Goal: Ask a question

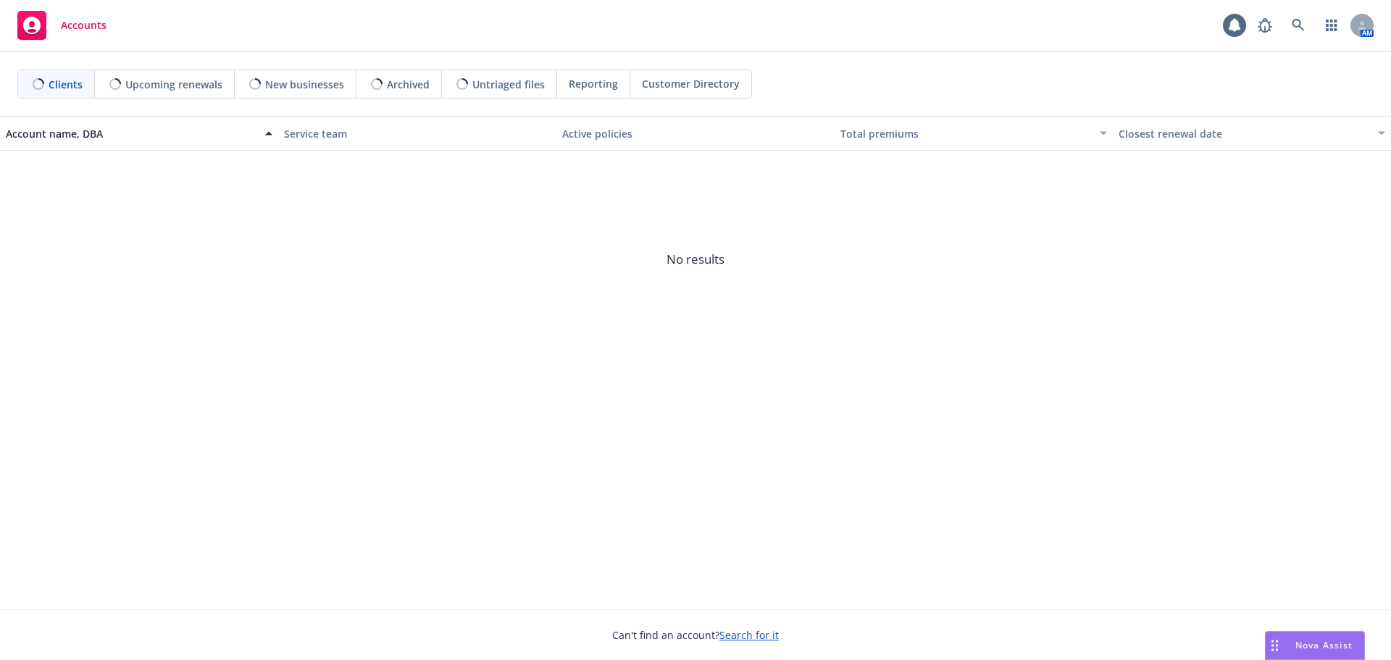
click at [1298, 642] on span "Nova Assist" at bounding box center [1324, 645] width 57 height 12
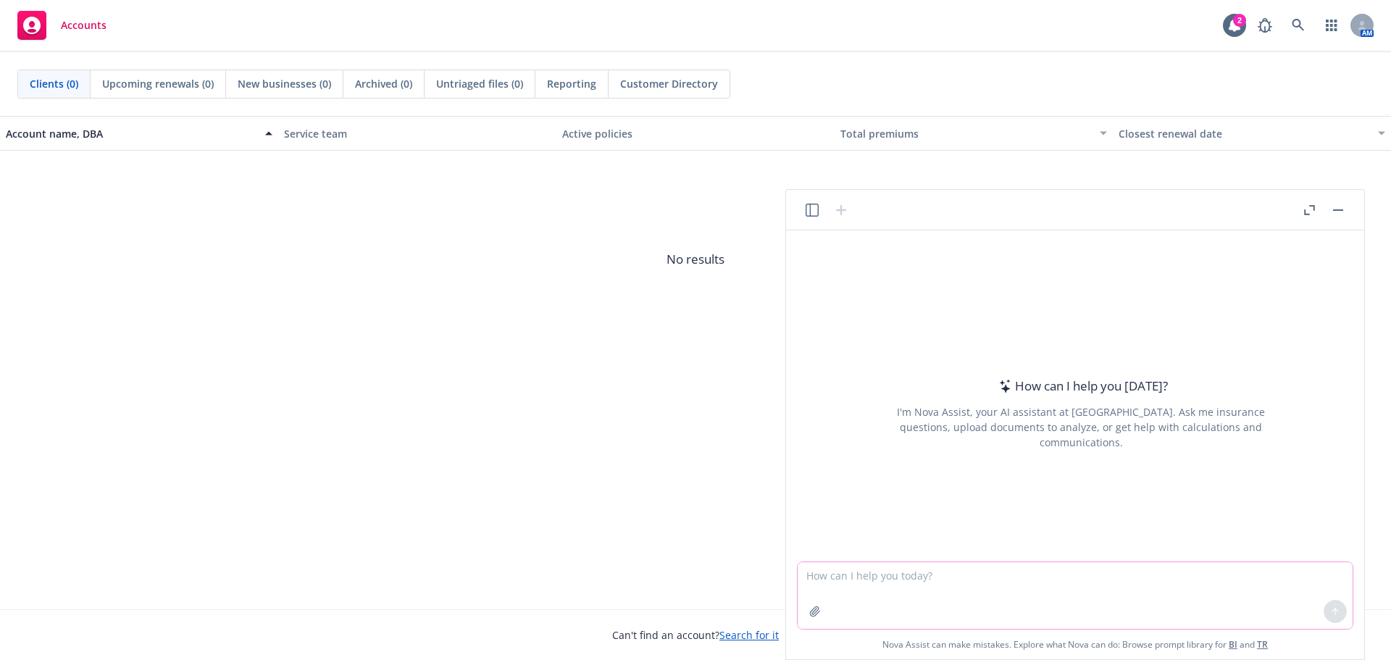
click at [819, 571] on textarea at bounding box center [1075, 595] width 555 height 67
drag, startPoint x: 1069, startPoint y: 576, endPoint x: 1093, endPoint y: 576, distance: 24.6
click at [1093, 576] on textarea "Hello, in excel how to I change a pay frequency column to" at bounding box center [1075, 595] width 555 height 67
type textarea "Hello, in excel how to I change a pay frequency column that says Semi-Monthly a…"
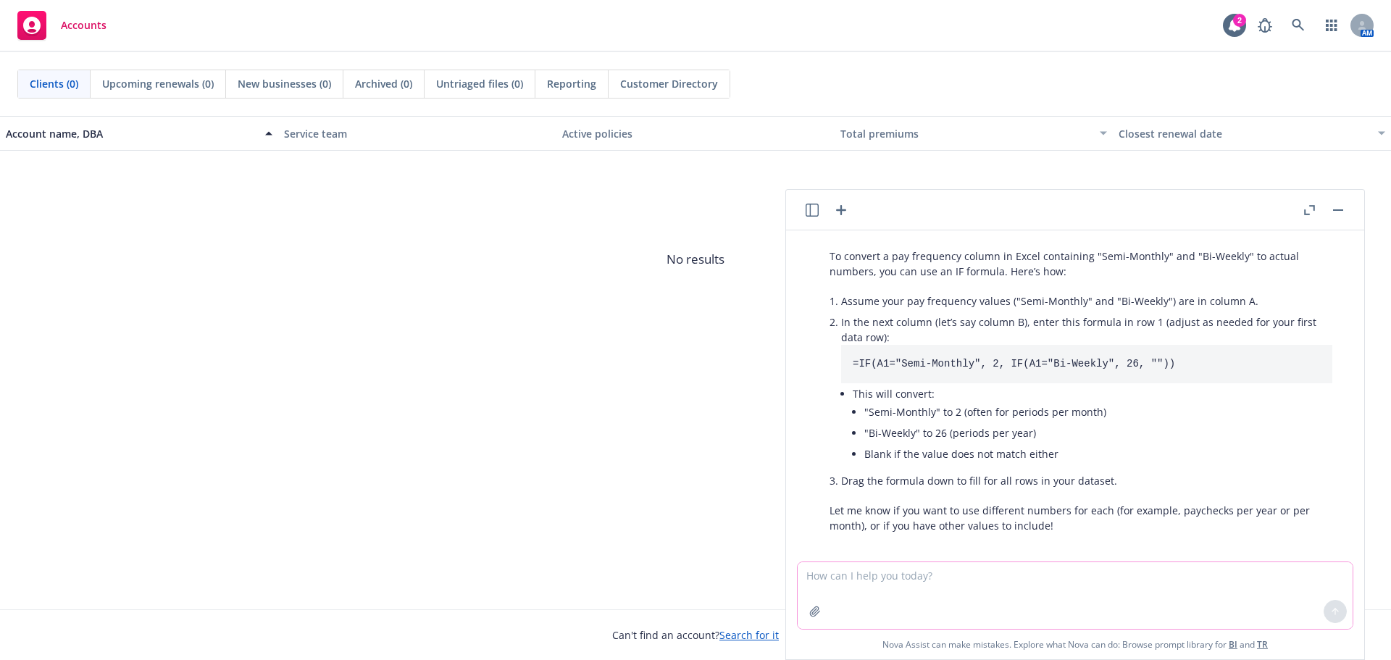
scroll to position [71, 0]
